Goal: Find specific page/section: Find specific page/section

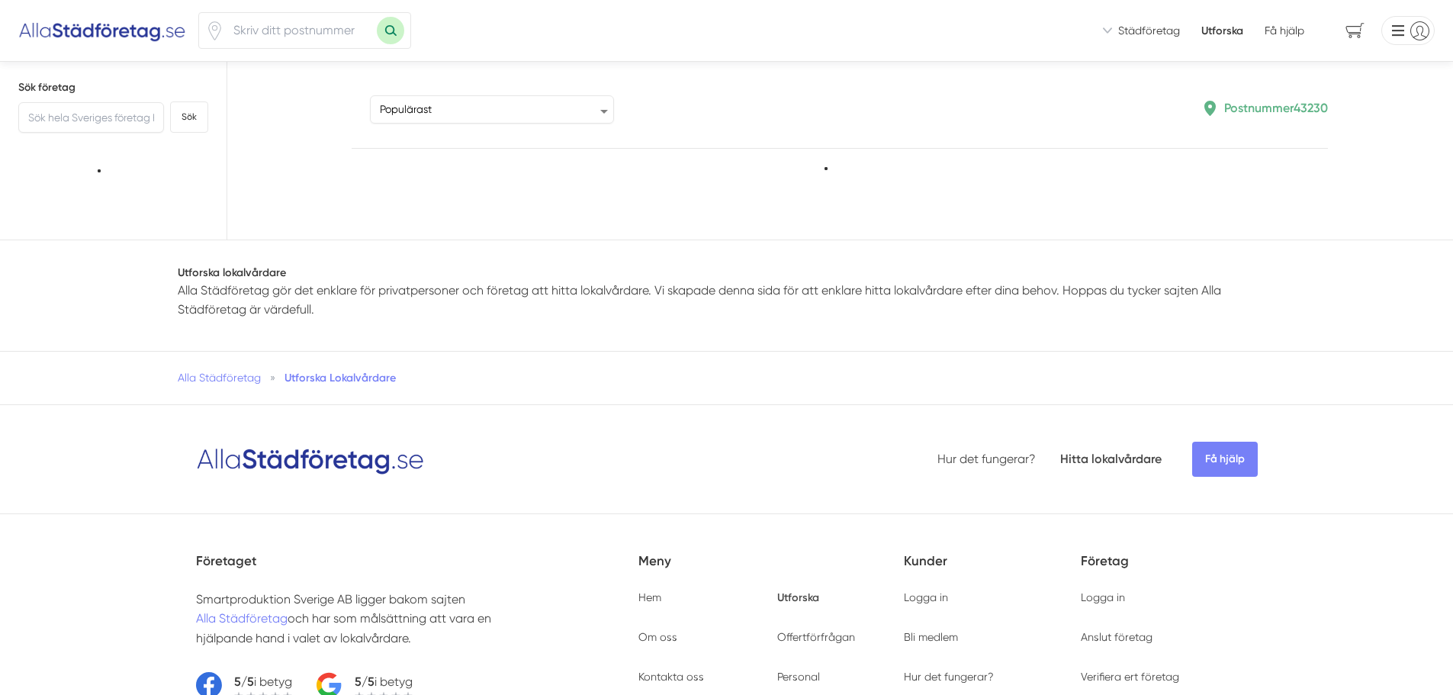
type input "43230"
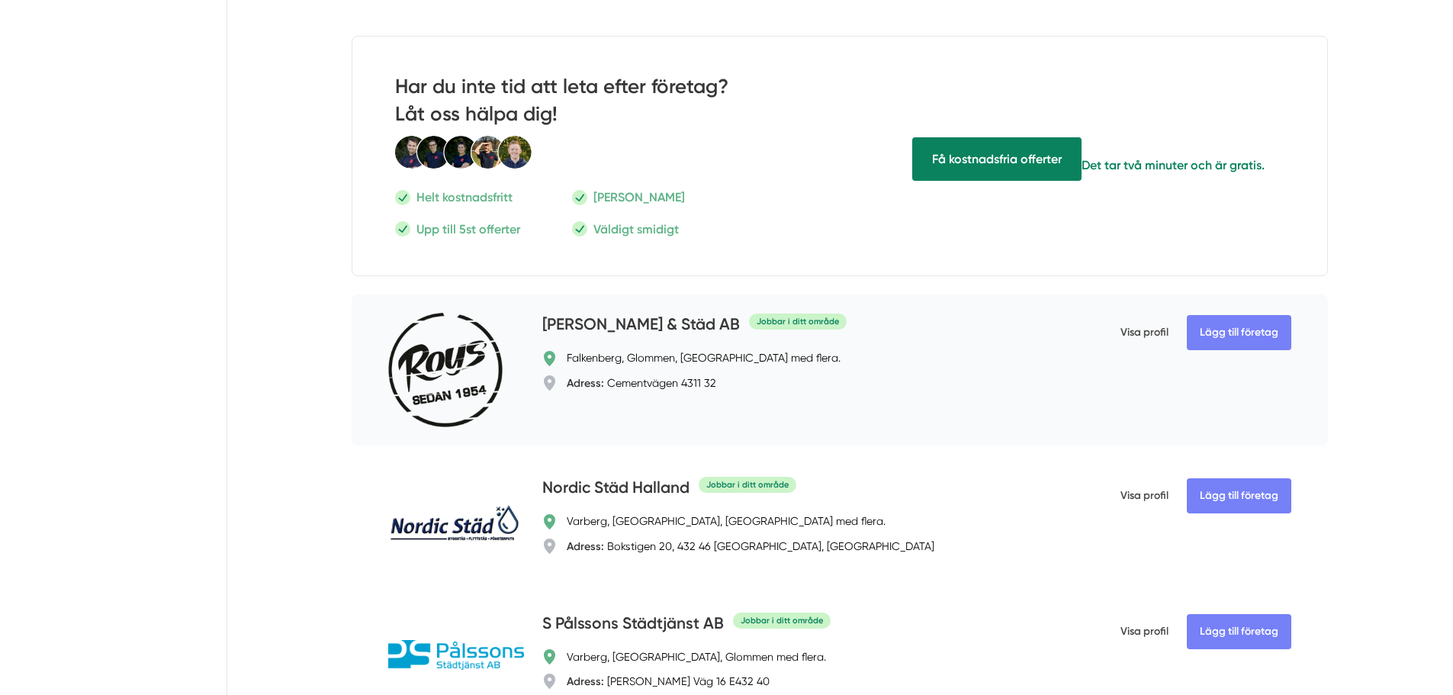
scroll to position [1677, 0]
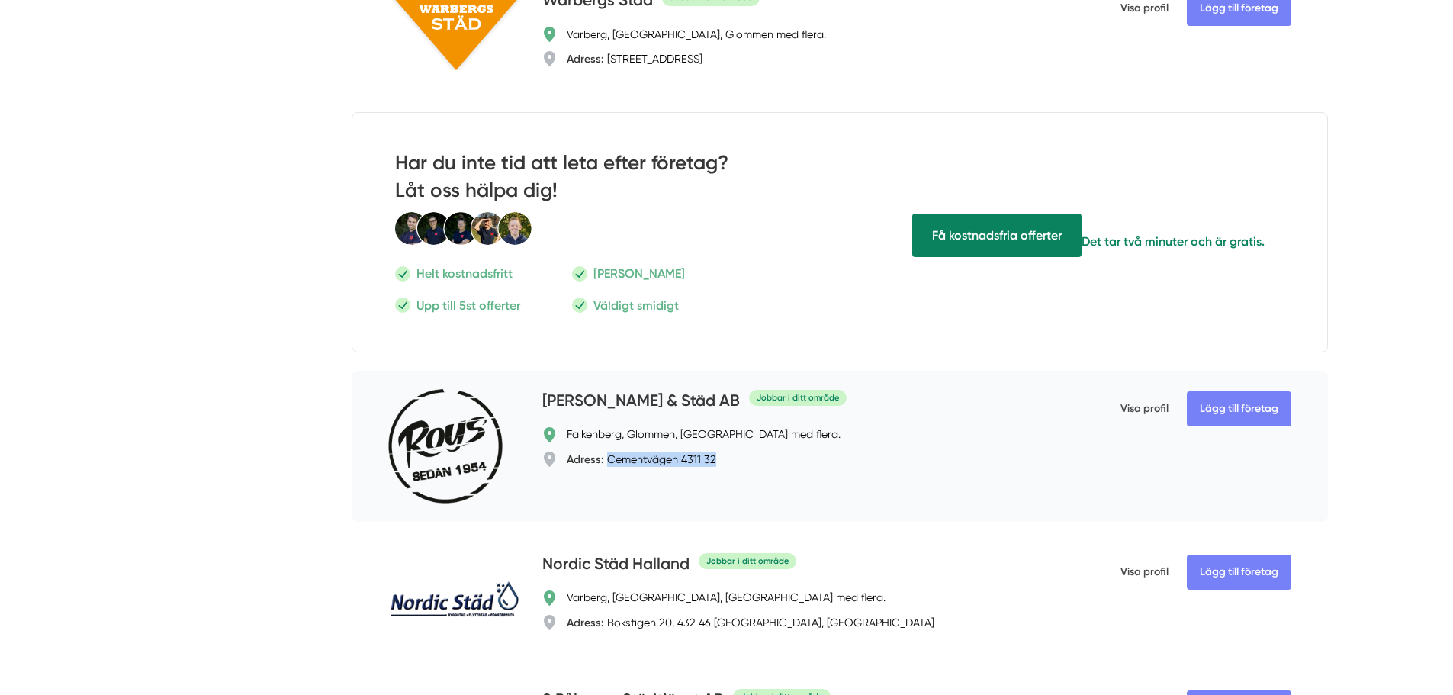
drag, startPoint x: 711, startPoint y: 509, endPoint x: 609, endPoint y: 502, distance: 102.4
click at [607, 467] on div "Adress: [STREET_ADDRESS]" at bounding box center [641, 458] width 149 height 15
click at [584, 414] on h4 "[PERSON_NAME] & Städ AB" at bounding box center [640, 401] width 197 height 25
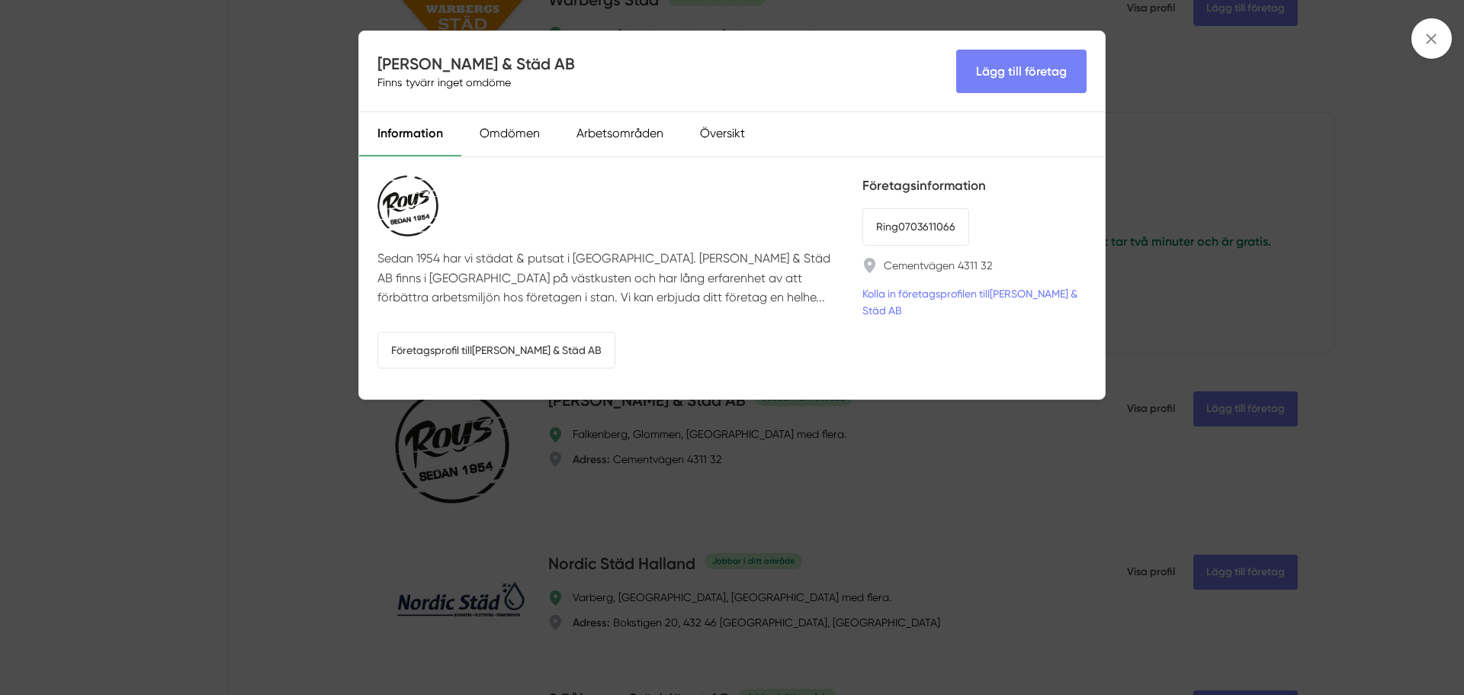
click at [875, 445] on div "[PERSON_NAME] & Städ AB Finns tyvärr inget omdöme Lägg till företag Information…" at bounding box center [732, 347] width 1464 height 695
